Goal: Information Seeking & Learning: Learn about a topic

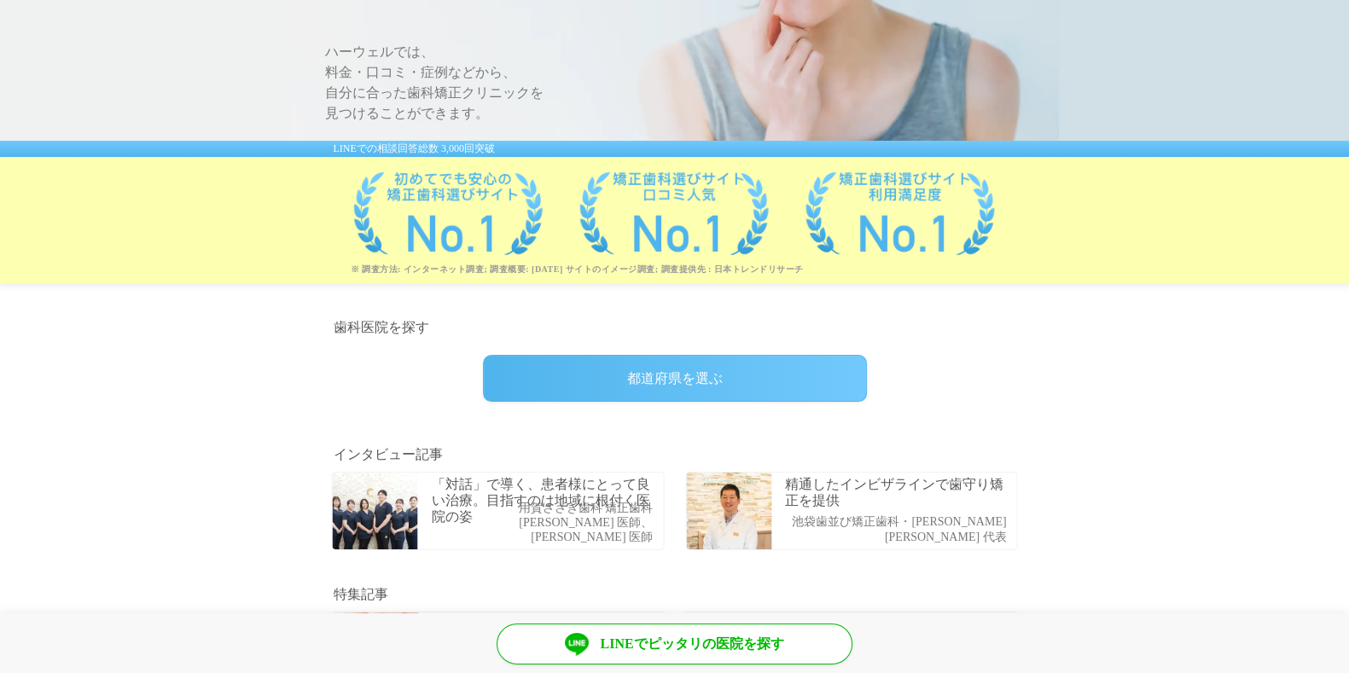
scroll to position [229, 0]
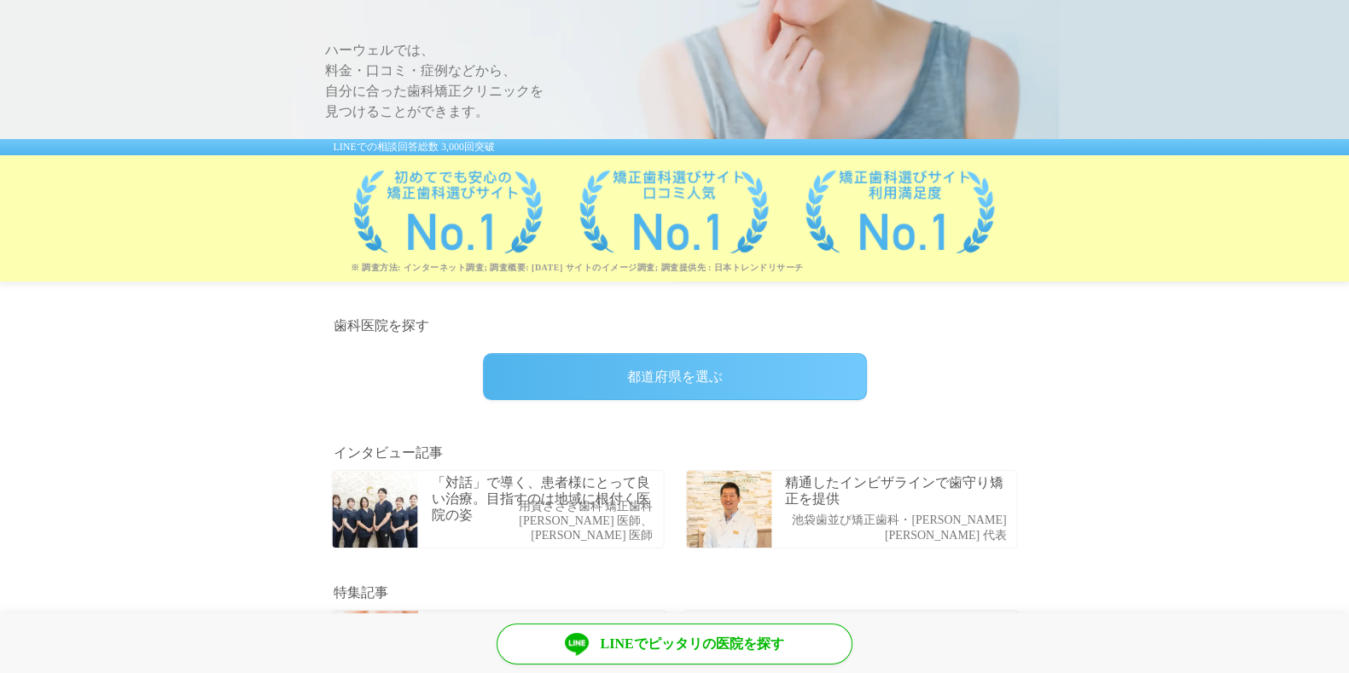
click at [503, 511] on p "「対話」で導く、患者様にとって良い治療。目指すのは地域に根付く医院の姿" at bounding box center [546, 498] width 228 height 49
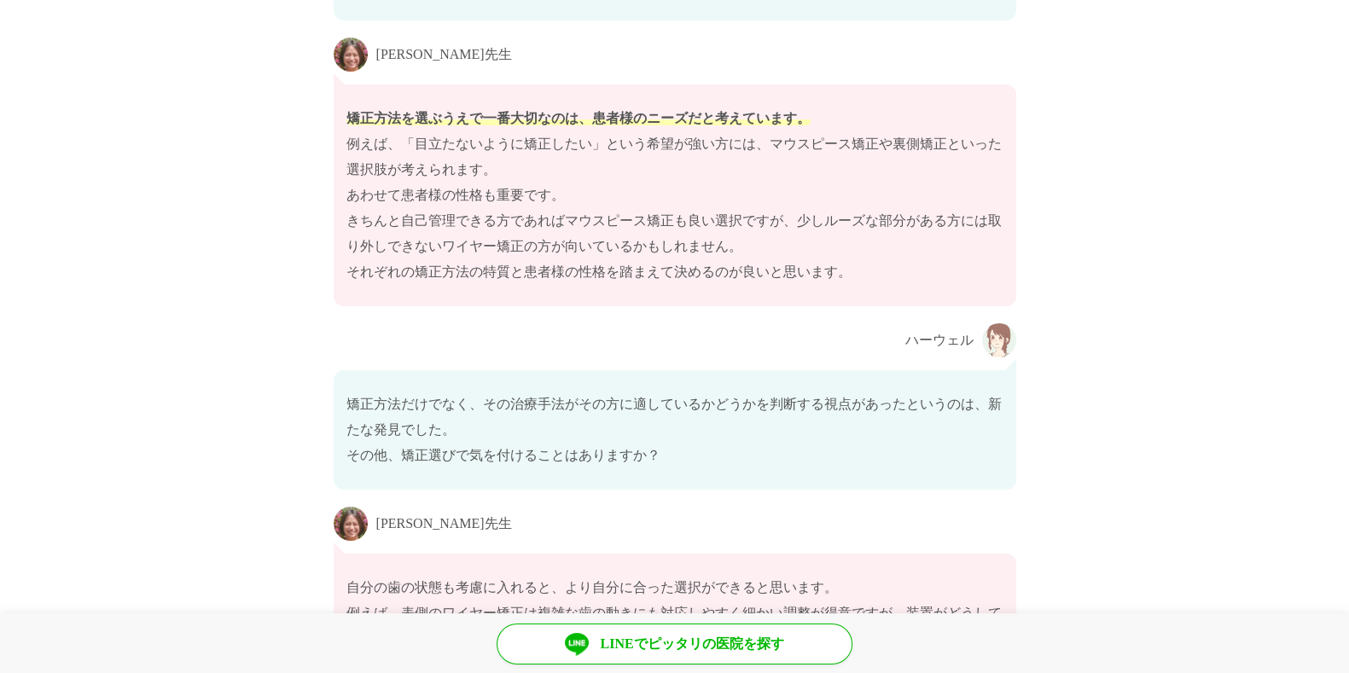
scroll to position [7426, 0]
